Goal: Navigation & Orientation: Find specific page/section

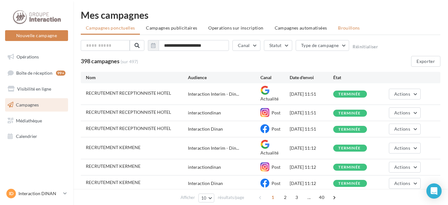
click at [345, 26] on span "Brouillons" at bounding box center [349, 27] width 22 height 5
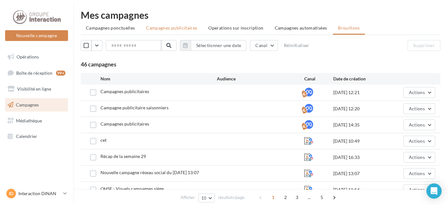
click at [184, 25] on span "Campagnes publicitaires" at bounding box center [171, 27] width 51 height 5
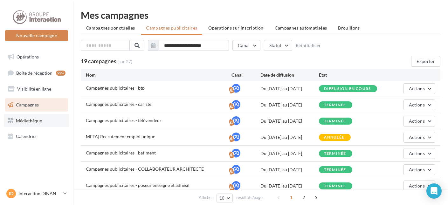
click at [31, 124] on link "Médiathèque" at bounding box center [36, 120] width 65 height 13
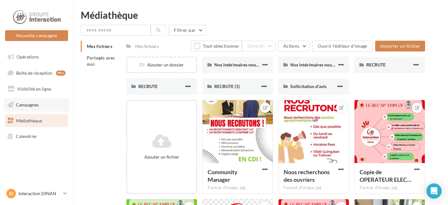
click at [35, 102] on span "Campagnes" at bounding box center [27, 104] width 23 height 5
